Goal: Information Seeking & Learning: Stay updated

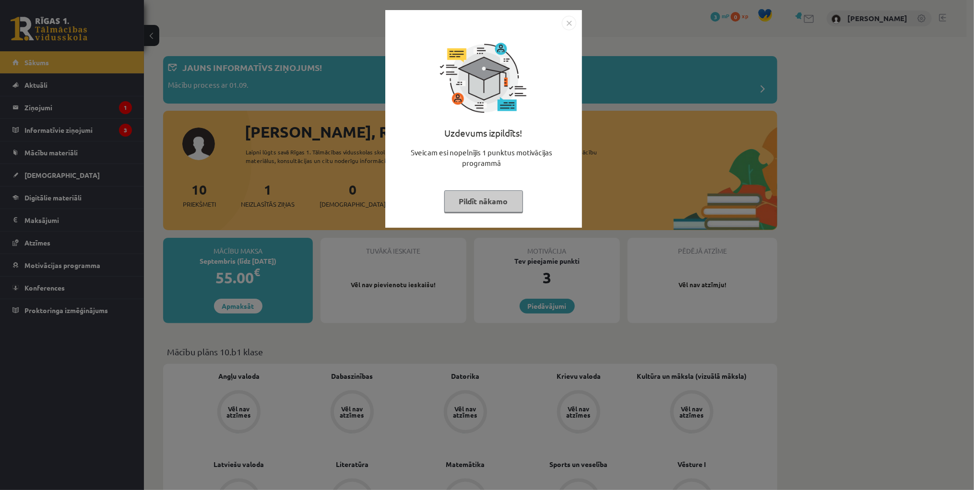
click at [482, 204] on button "Pildīt nākamo" at bounding box center [483, 201] width 79 height 22
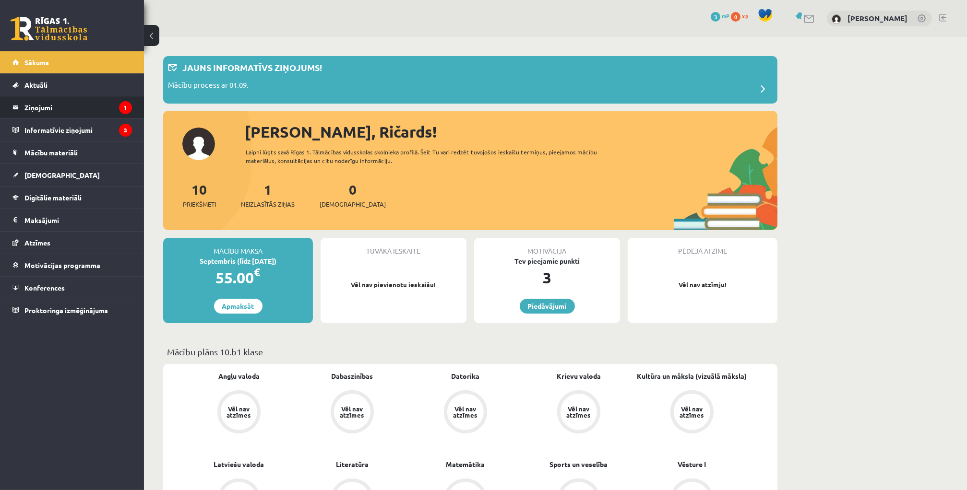
click at [54, 107] on legend "Ziņojumi 1" at bounding box center [77, 107] width 107 height 22
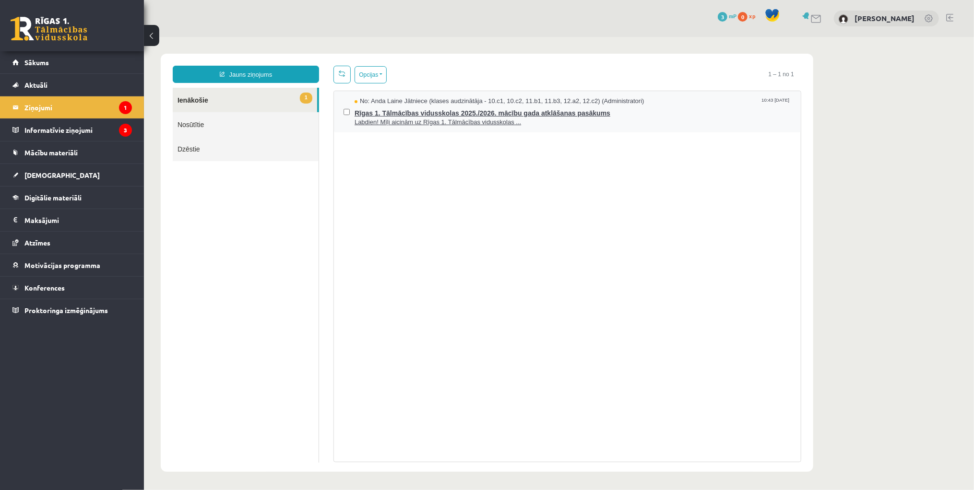
click at [559, 119] on span "Labdien! Mīļi aicinām uz Rīgas 1. Tālmācības vidusskolas ..." at bounding box center [572, 122] width 437 height 9
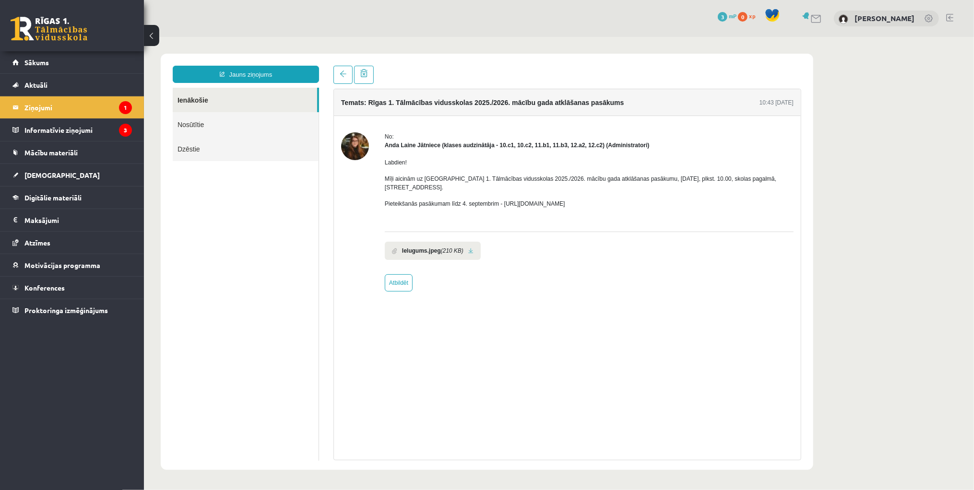
click at [352, 143] on img at bounding box center [355, 146] width 28 height 28
click at [468, 248] on link at bounding box center [470, 251] width 5 height 6
click at [69, 134] on legend "Informatīvie ziņojumi 3" at bounding box center [77, 130] width 107 height 22
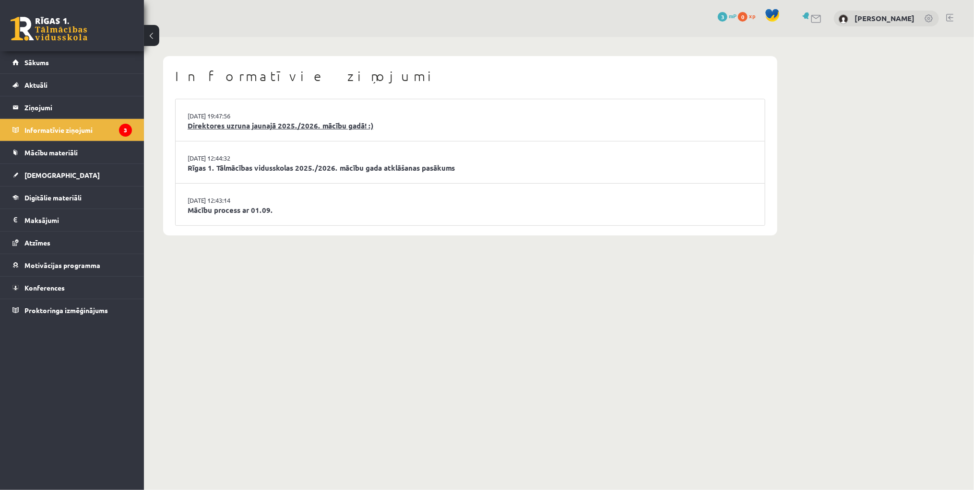
click at [290, 125] on link "Direktores uzruna jaunajā 2025./2026. mācību gadā! :)" at bounding box center [470, 125] width 565 height 11
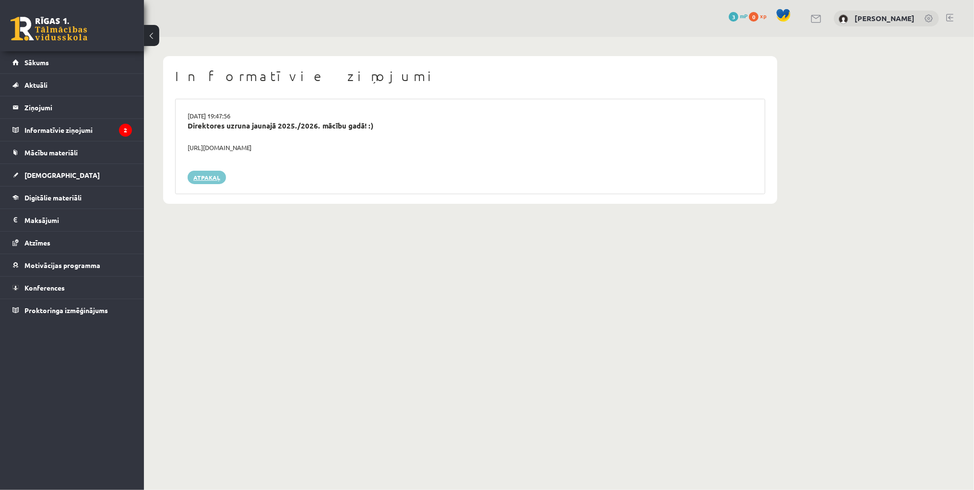
click at [205, 173] on link "Atpakaļ" at bounding box center [207, 177] width 38 height 13
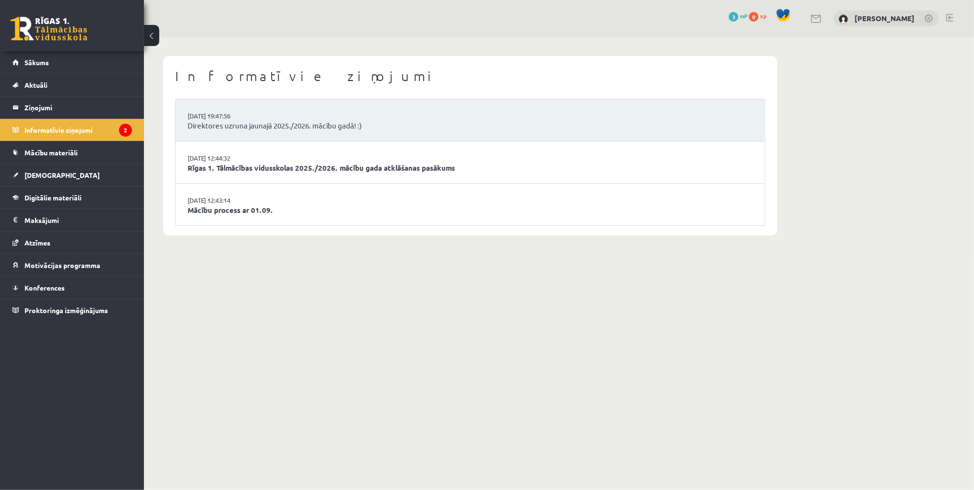
click at [252, 173] on li "29.08.2025 12:44:32 Rīgas 1. Tālmācības vidusskolas 2025./2026. mācību gada atk…" at bounding box center [470, 163] width 589 height 42
click at [257, 164] on link "Rīgas 1. Tālmācības vidusskolas 2025./2026. mācību gada atklāšanas pasākums" at bounding box center [470, 168] width 565 height 11
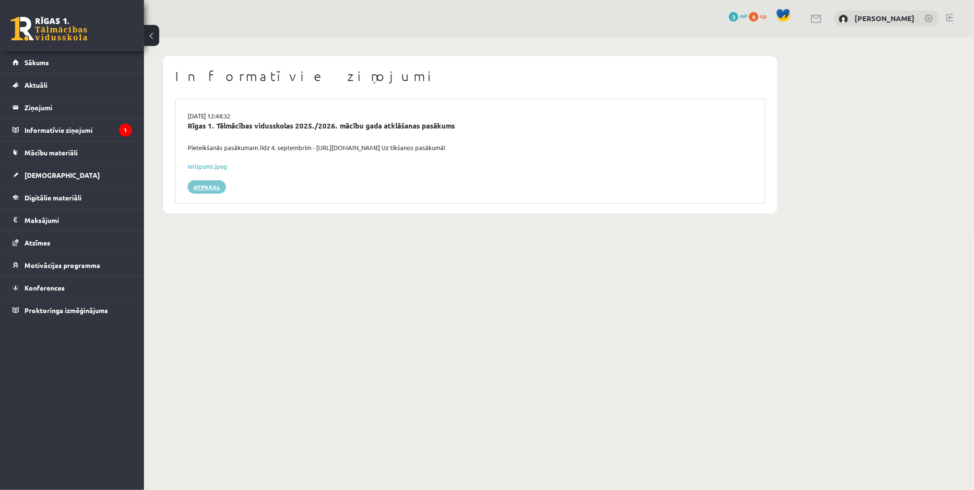
click at [211, 188] on link "Atpakaļ" at bounding box center [207, 186] width 38 height 13
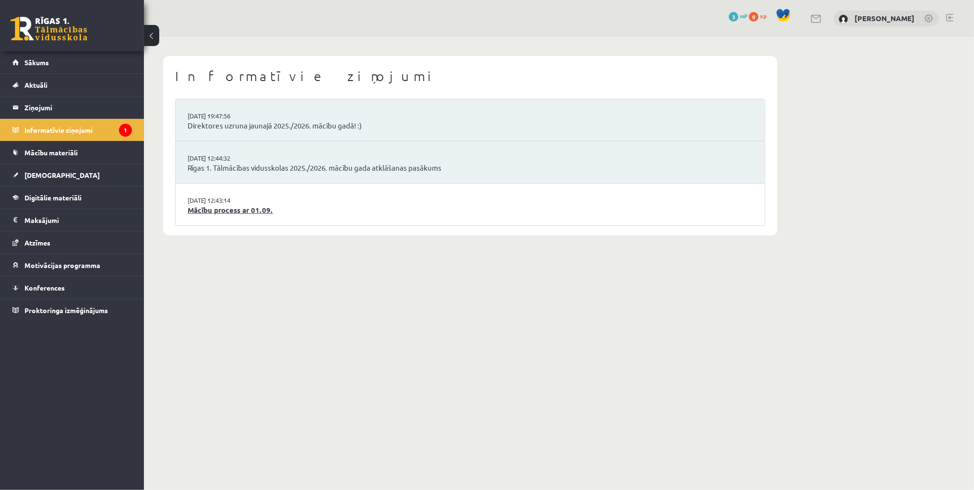
click at [226, 209] on link "Mācību process ar 01.09." at bounding box center [470, 210] width 565 height 11
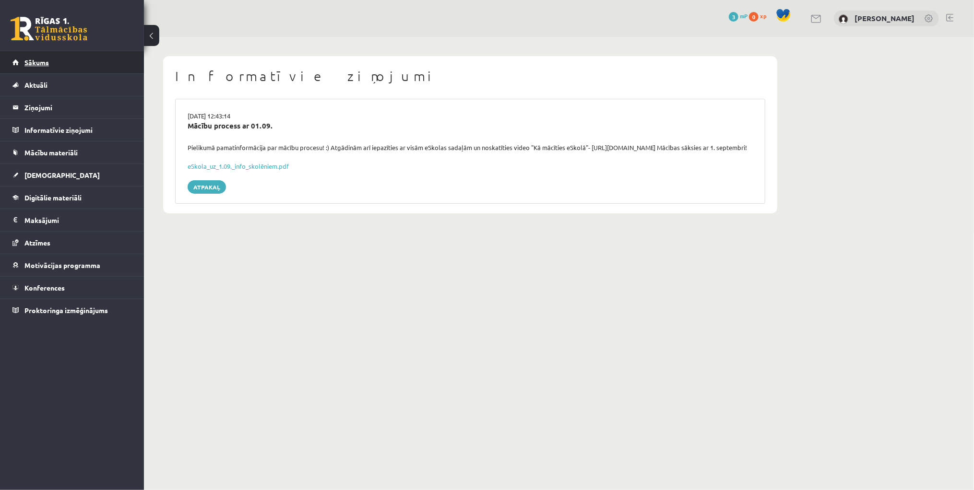
click at [76, 63] on link "Sākums" at bounding box center [71, 62] width 119 height 22
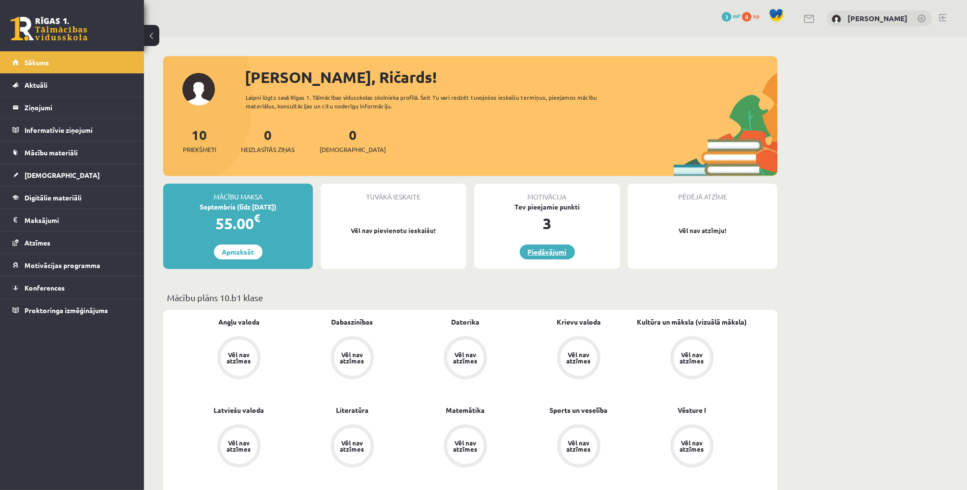
click at [531, 259] on link "Piedāvājumi" at bounding box center [547, 252] width 55 height 15
